Goal: Task Accomplishment & Management: Manage account settings

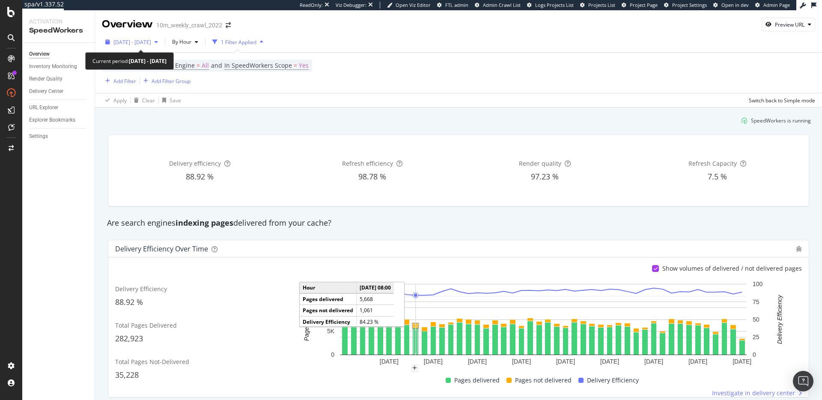
click at [151, 41] on span "2025 Oct. 1st - Oct. 2nd" at bounding box center [132, 42] width 38 height 7
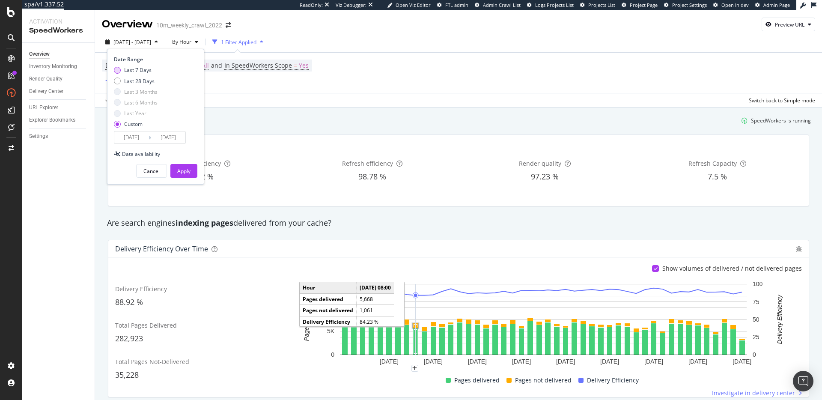
click at [133, 67] on div "Last 7 Days" at bounding box center [137, 69] width 27 height 7
type input "2025/09/26"
click at [195, 170] on button "Apply" at bounding box center [183, 171] width 27 height 14
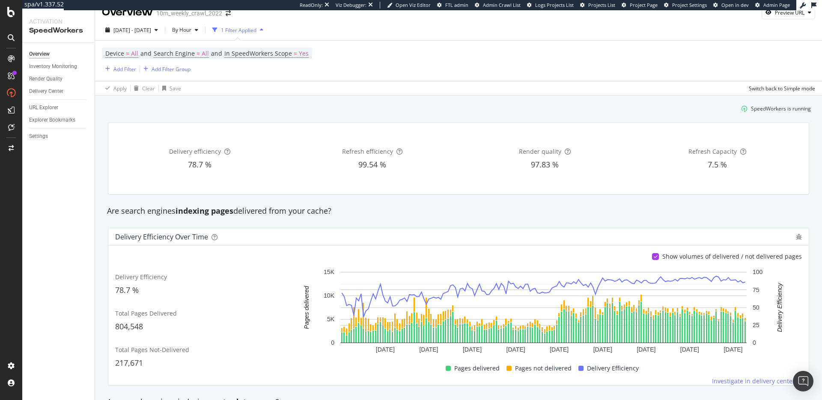
scroll to position [3, 0]
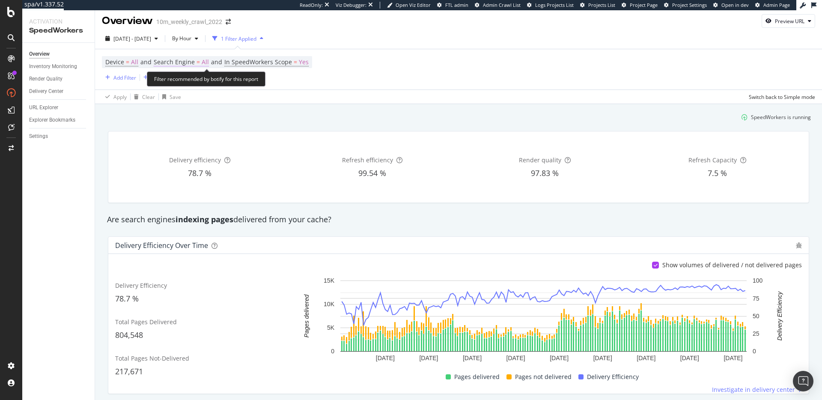
click at [191, 62] on span "Search Engine" at bounding box center [174, 62] width 41 height 8
click at [419, 112] on div "SpeedWorkers is running" at bounding box center [459, 117] width 712 height 14
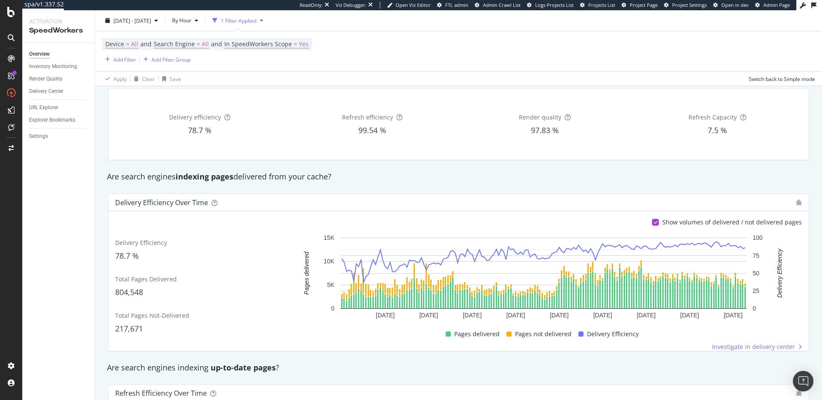
scroll to position [0, 0]
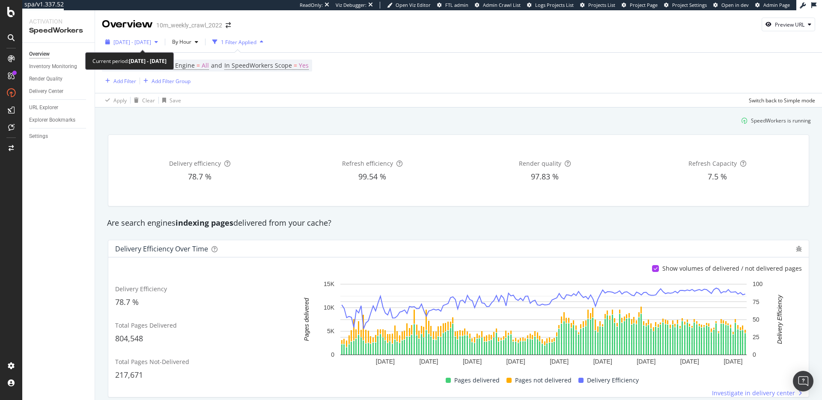
click at [151, 45] on span "2025 Sep. 26th - Oct. 2nd" at bounding box center [132, 42] width 38 height 7
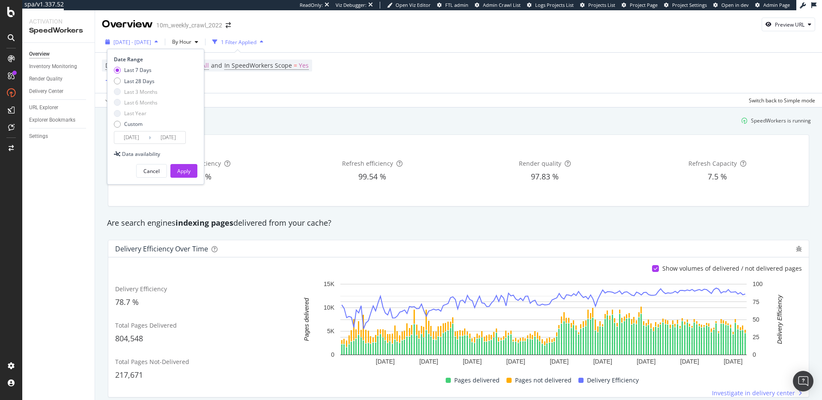
click at [151, 44] on span "2025 Sep. 26th - Oct. 2nd" at bounding box center [132, 42] width 38 height 7
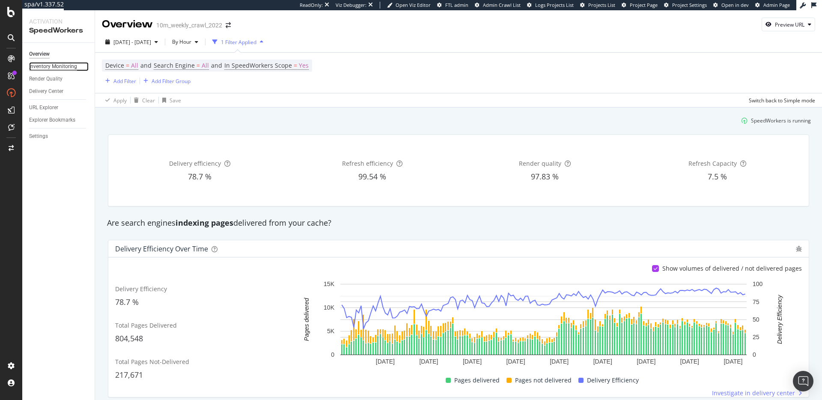
click at [60, 63] on div "Inventory Monitoring" at bounding box center [53, 66] width 48 height 9
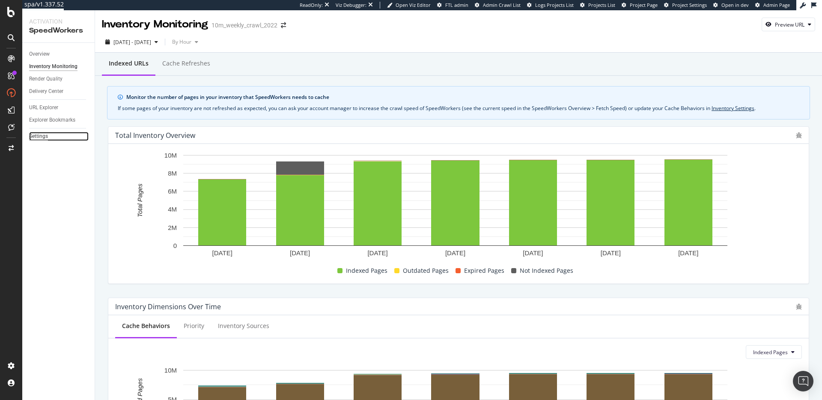
click at [36, 136] on div "Settings" at bounding box center [38, 136] width 19 height 9
